Goal: Download file/media

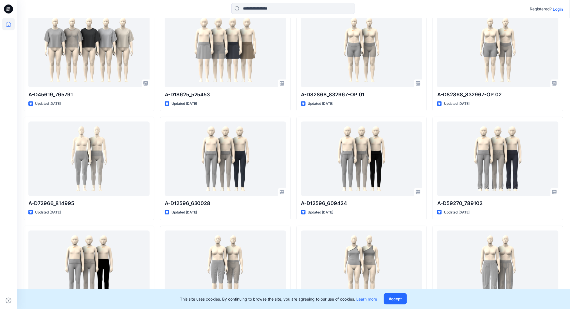
scroll to position [187, 0]
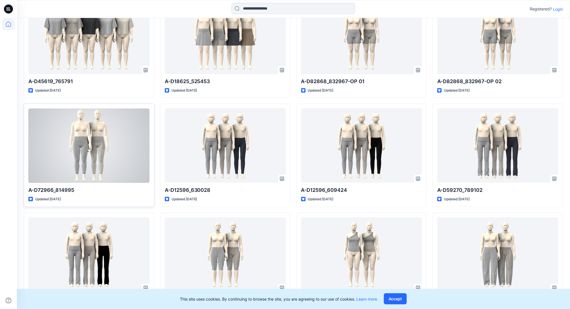
click at [126, 129] on div at bounding box center [88, 146] width 121 height 75
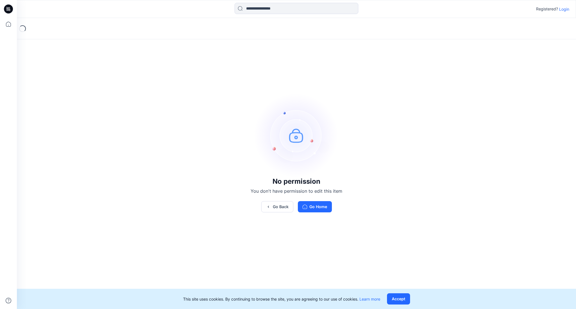
click at [568, 7] on p "Login" at bounding box center [564, 9] width 10 height 6
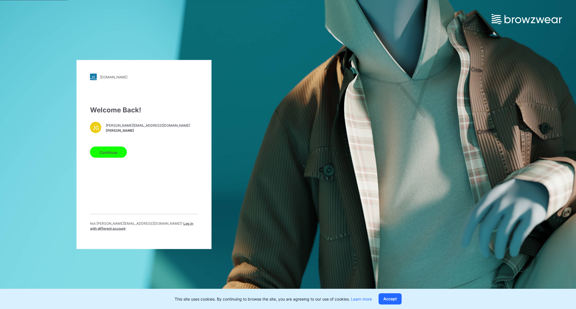
click at [111, 155] on button "Continue" at bounding box center [108, 152] width 37 height 11
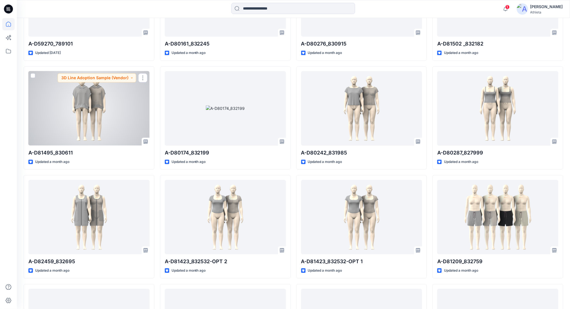
scroll to position [465, 0]
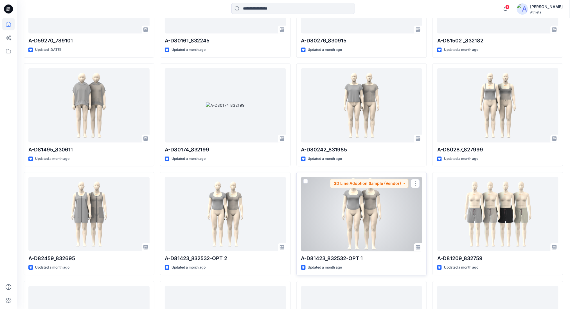
click at [358, 194] on div at bounding box center [361, 214] width 121 height 75
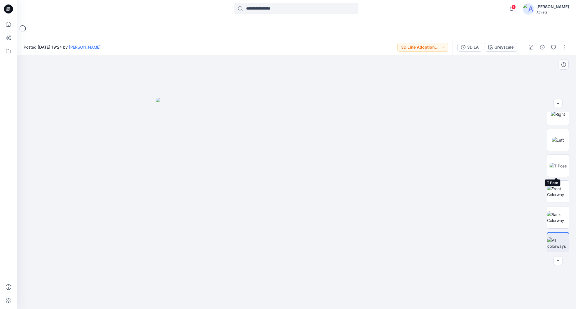
scroll to position [114, 0]
click at [477, 44] on div "3D LA" at bounding box center [473, 47] width 12 height 6
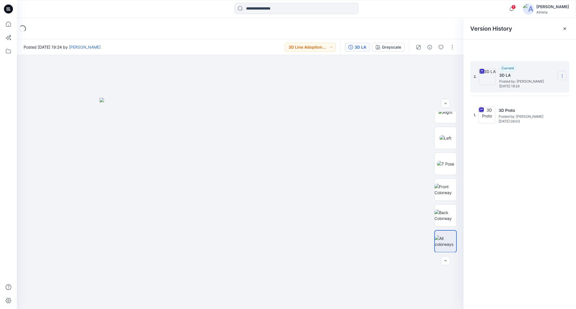
click at [560, 78] on section at bounding box center [561, 75] width 9 height 9
click at [552, 85] on span "Download Source BW File" at bounding box center [533, 87] width 47 height 7
